Goal: Information Seeking & Learning: Learn about a topic

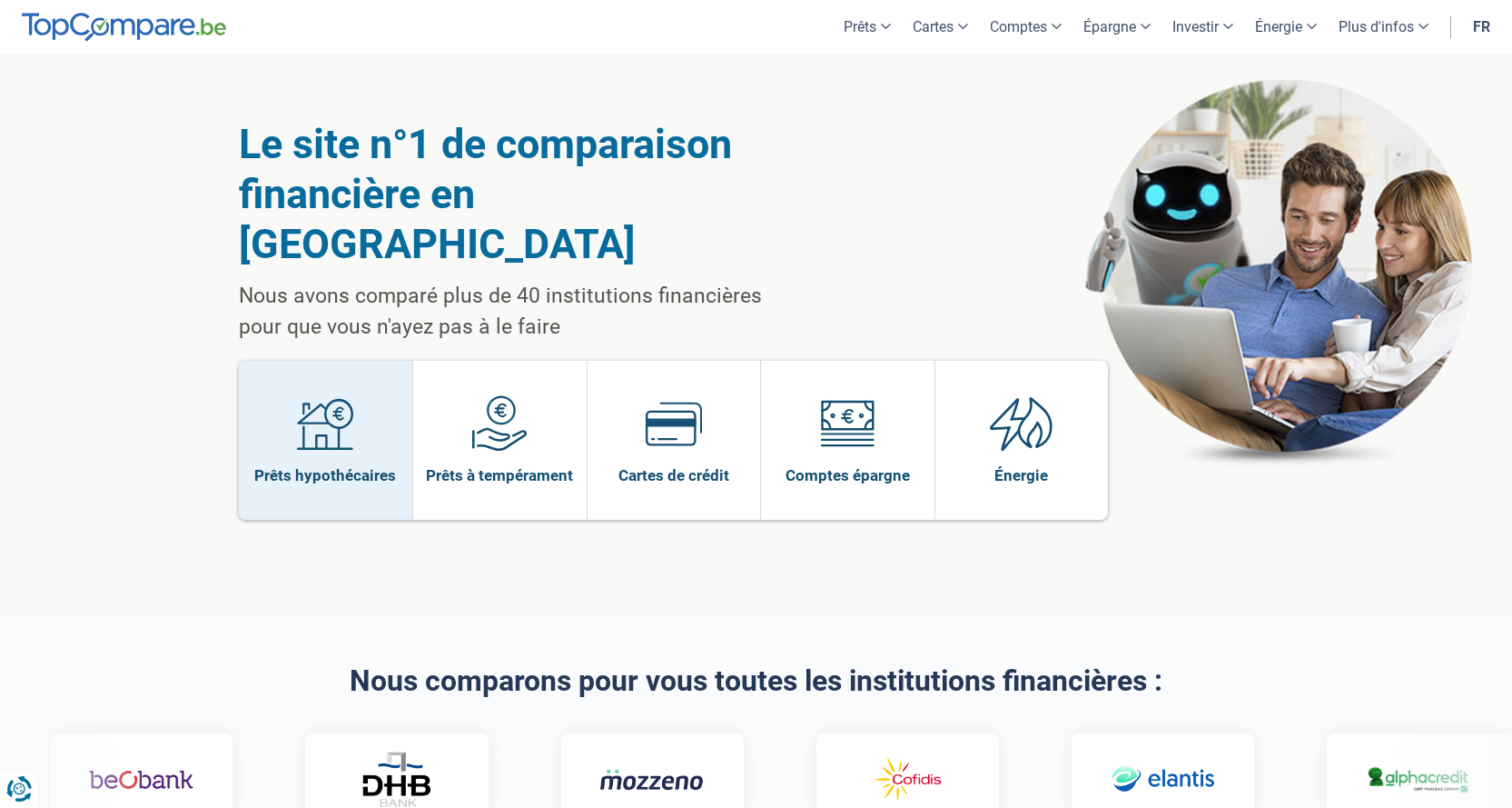
click at [367, 380] on link "Prêts hypothécaires" at bounding box center [326, 440] width 175 height 159
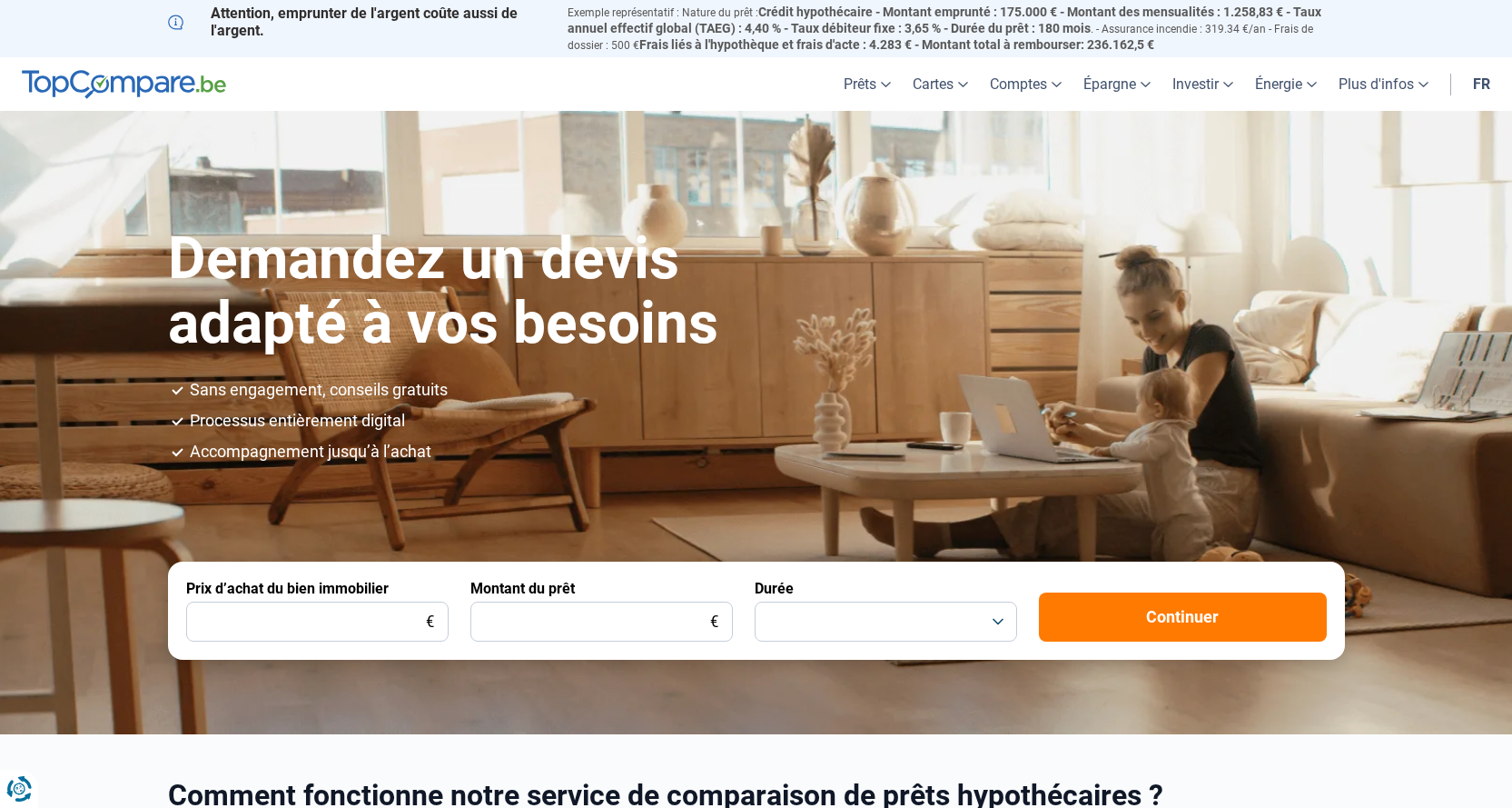
click at [205, 96] on header "Prêts Prêt personnel Prêt hypothécaire Prêt voiture Prêt travaux Cartes Cartes …" at bounding box center [756, 84] width 1512 height 54
click at [106, 85] on img at bounding box center [124, 84] width 204 height 29
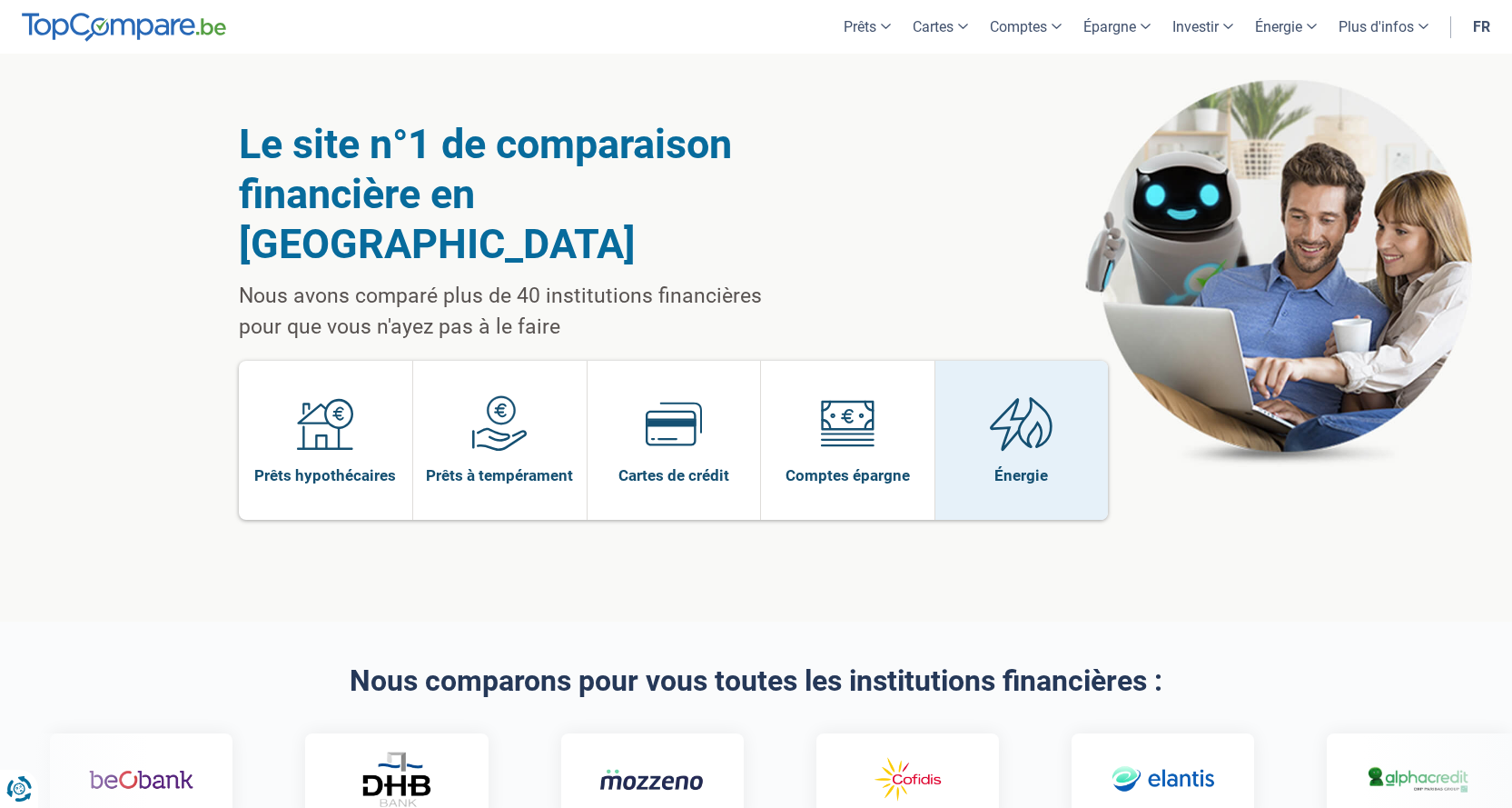
click at [1048, 395] on img at bounding box center [1022, 423] width 63 height 57
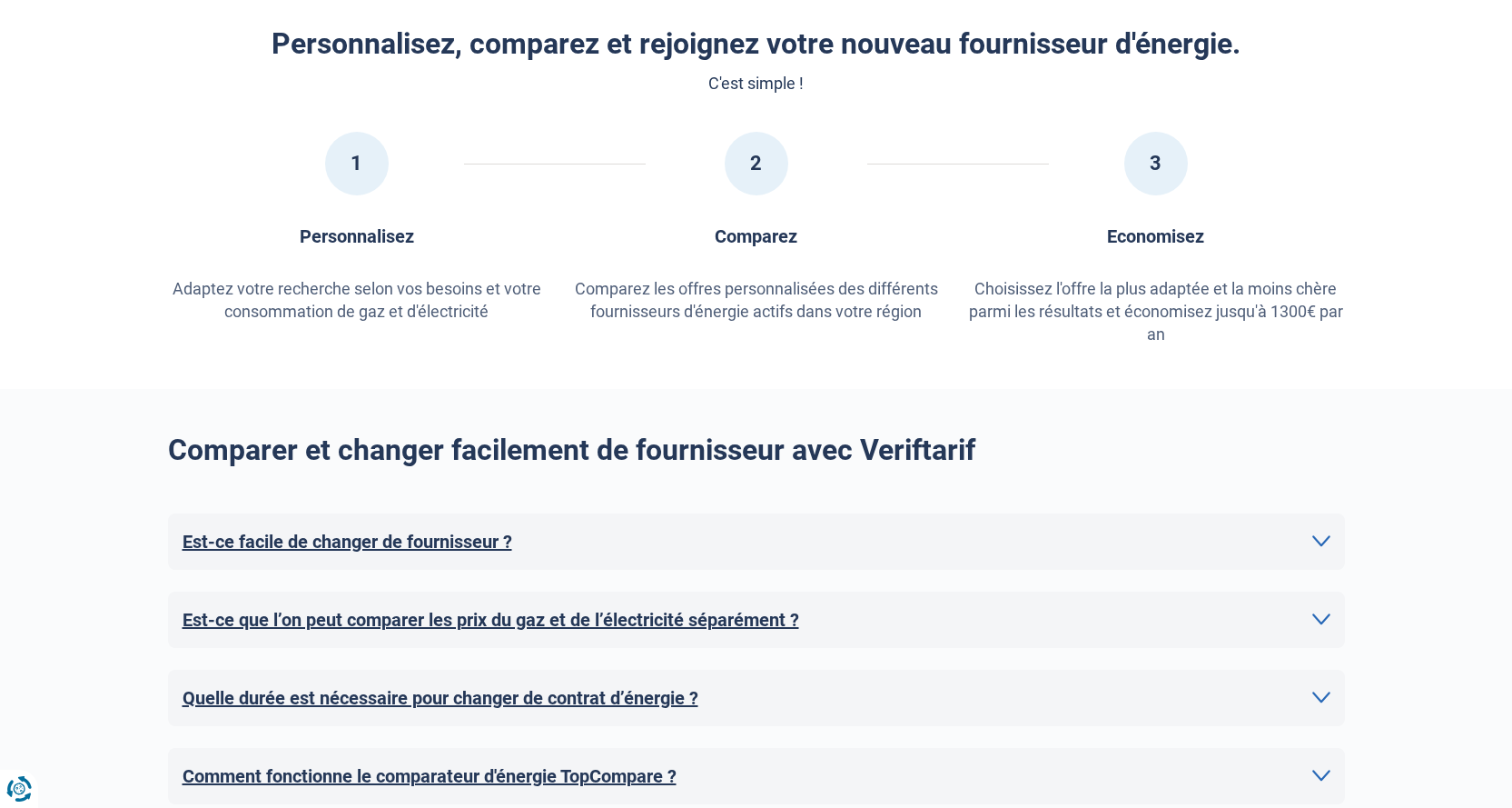
scroll to position [1090, 0]
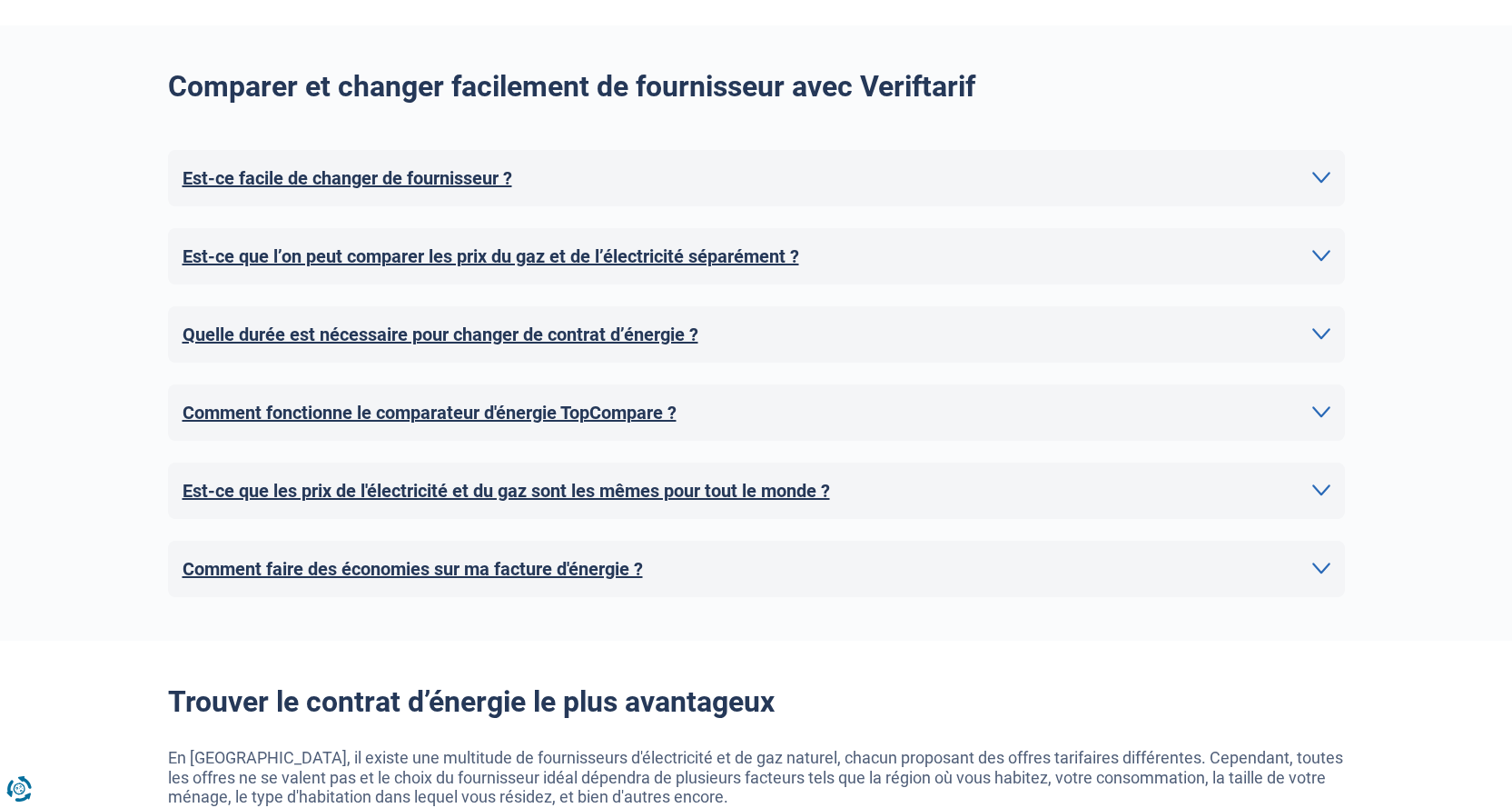
click at [797, 492] on h2 "Est-ce que les prix de l'électricité et du gaz sont les mêmes pour tout le mond…" at bounding box center [506, 490] width 648 height 27
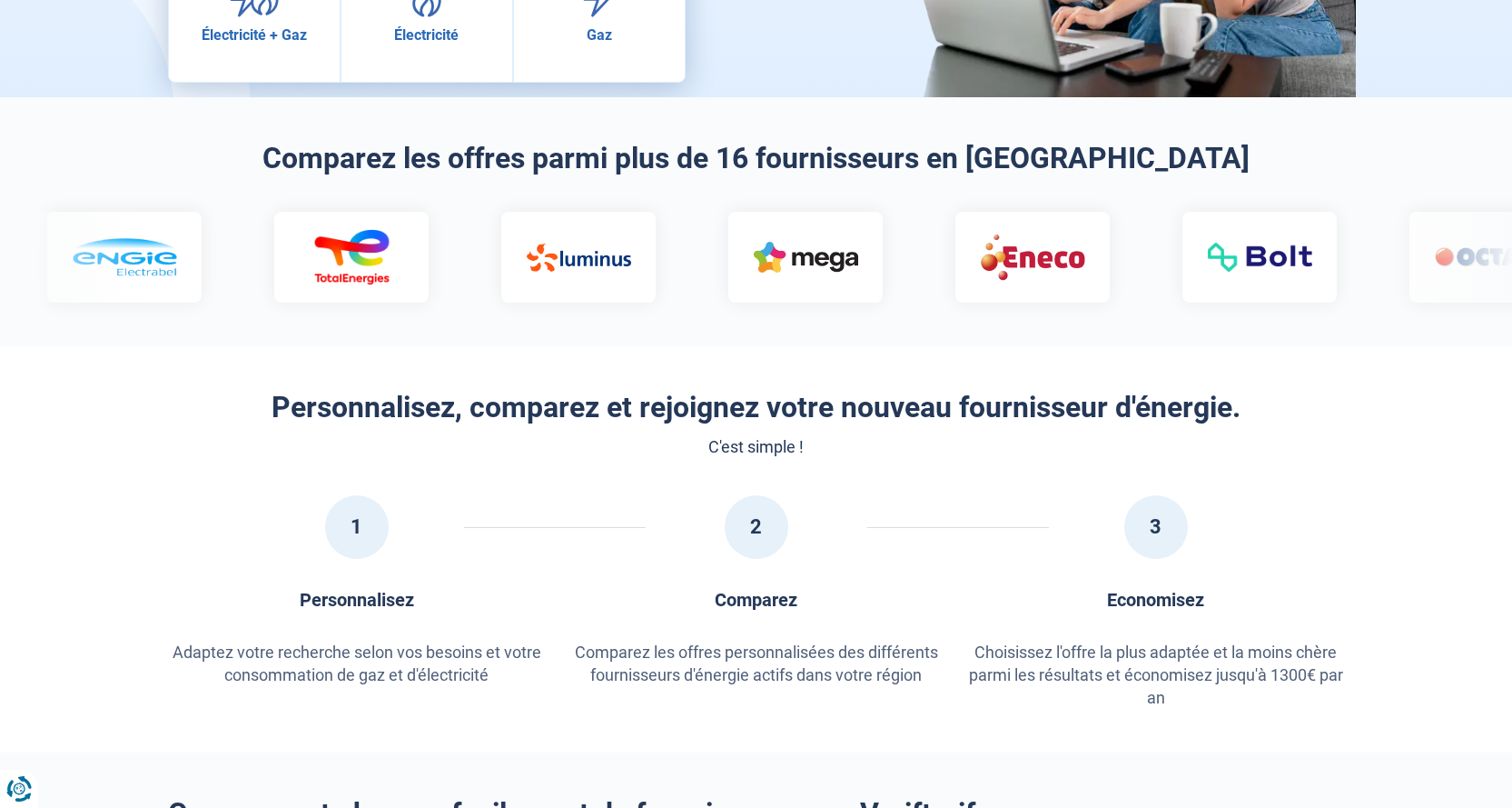
scroll to position [0, 0]
